Goal: Transaction & Acquisition: Purchase product/service

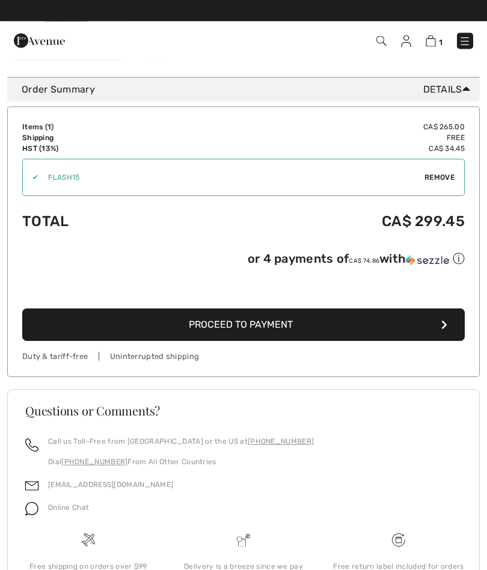
scroll to position [295, 0]
click at [237, 330] on span "Proceed to Payment" at bounding box center [241, 323] width 104 height 11
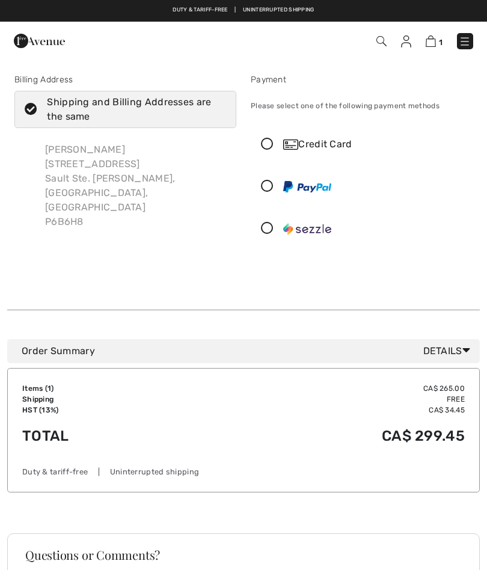
click at [268, 148] on icon at bounding box center [267, 144] width 32 height 13
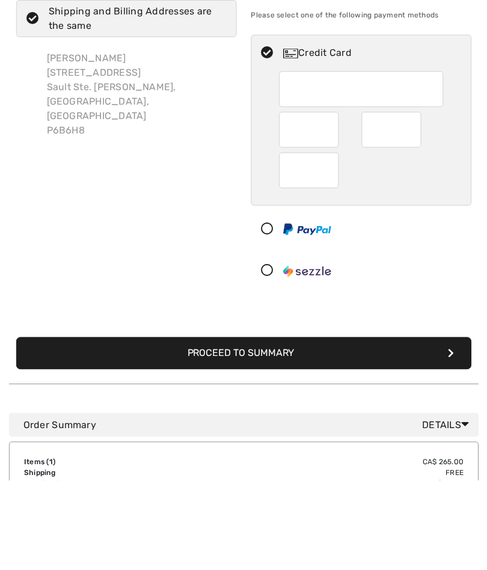
scroll to position [91, 0]
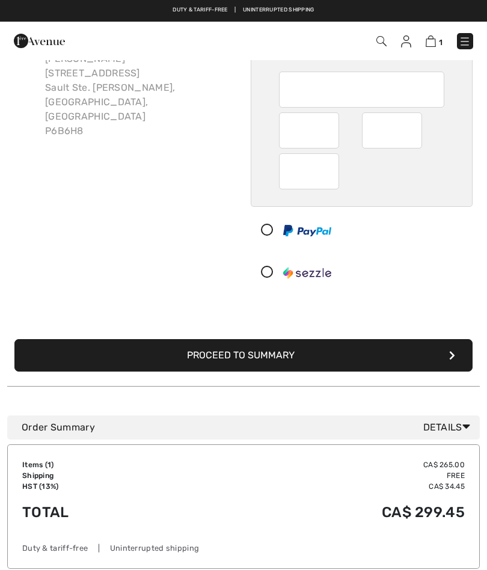
click at [456, 354] on button "Proceed to Summary" at bounding box center [243, 355] width 458 height 32
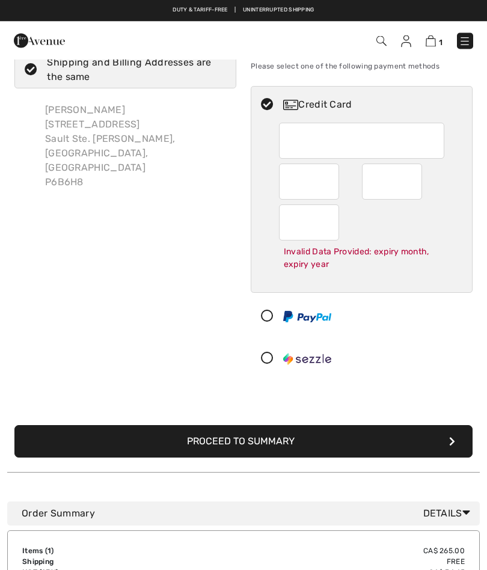
scroll to position [39, 0]
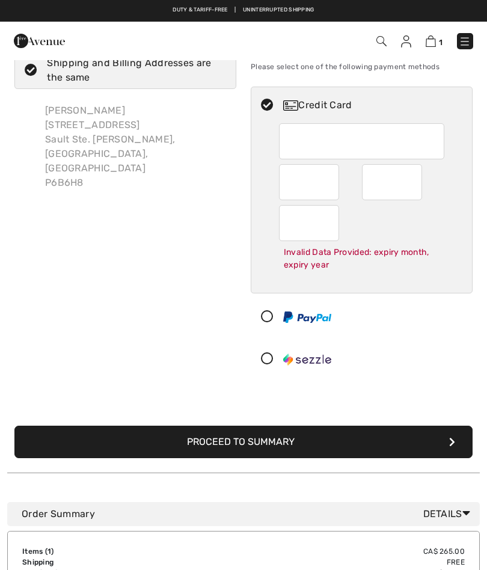
click at [332, 185] on div "Can not be empty" at bounding box center [309, 182] width 60 height 36
click at [336, 187] on div "Can not be empty" at bounding box center [309, 182] width 60 height 36
click at [334, 181] on div "Can not be empty" at bounding box center [309, 182] width 60 height 36
click at [332, 182] on div "Can not be empty" at bounding box center [309, 182] width 60 height 36
click at [333, 182] on div "Can not be empty" at bounding box center [309, 182] width 60 height 36
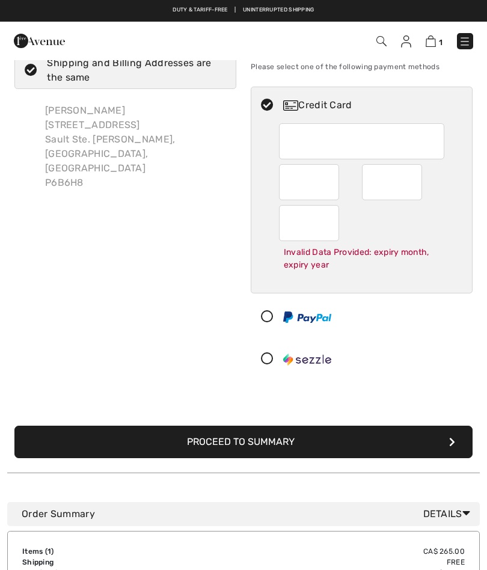
click at [335, 185] on div "Can not be empty" at bounding box center [309, 182] width 60 height 36
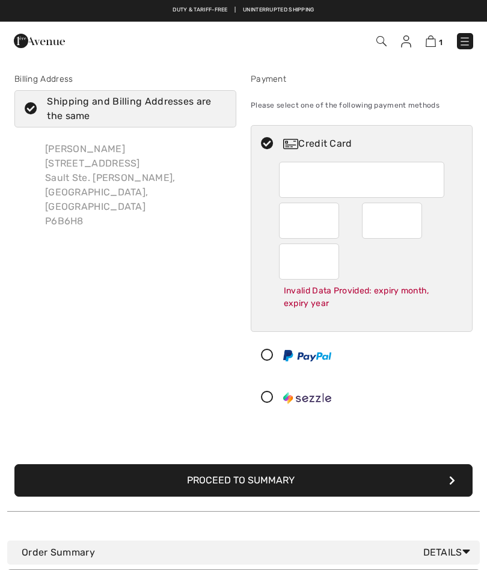
scroll to position [0, 0]
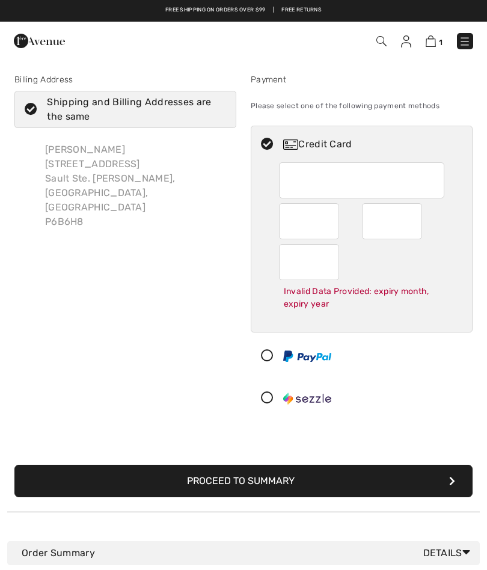
click at [276, 479] on button "Proceed to Summary" at bounding box center [243, 480] width 458 height 32
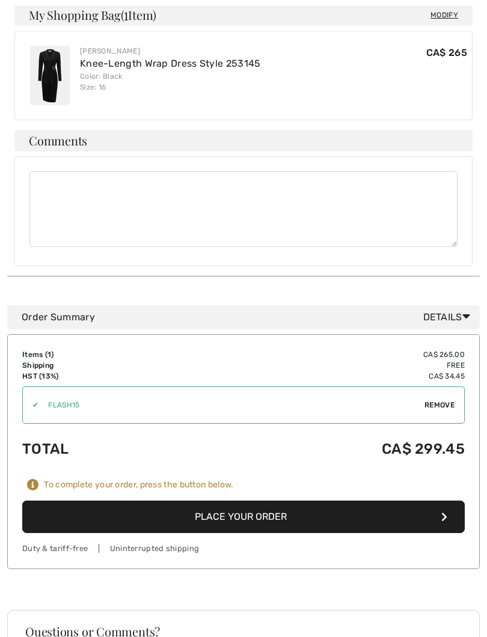
scroll to position [706, 0]
click at [441, 512] on icon "button" at bounding box center [444, 517] width 6 height 10
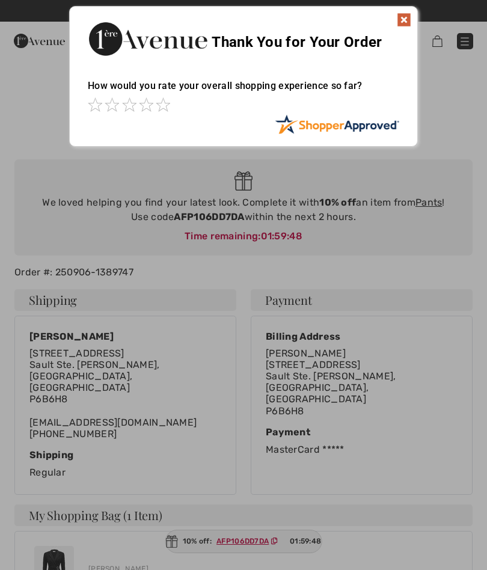
click at [403, 15] on img at bounding box center [404, 20] width 14 height 14
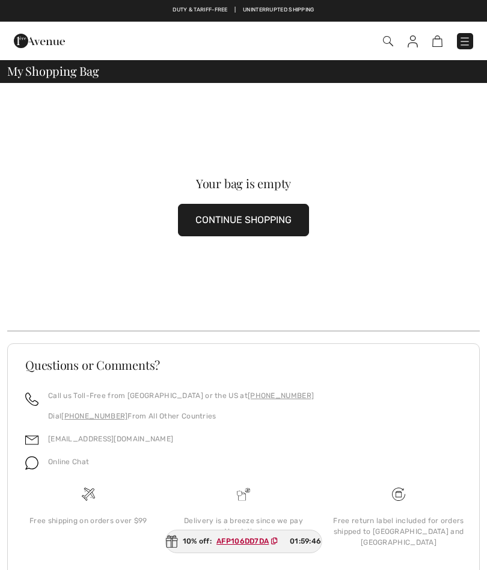
scroll to position [27, 0]
